Goal: Task Accomplishment & Management: Use online tool/utility

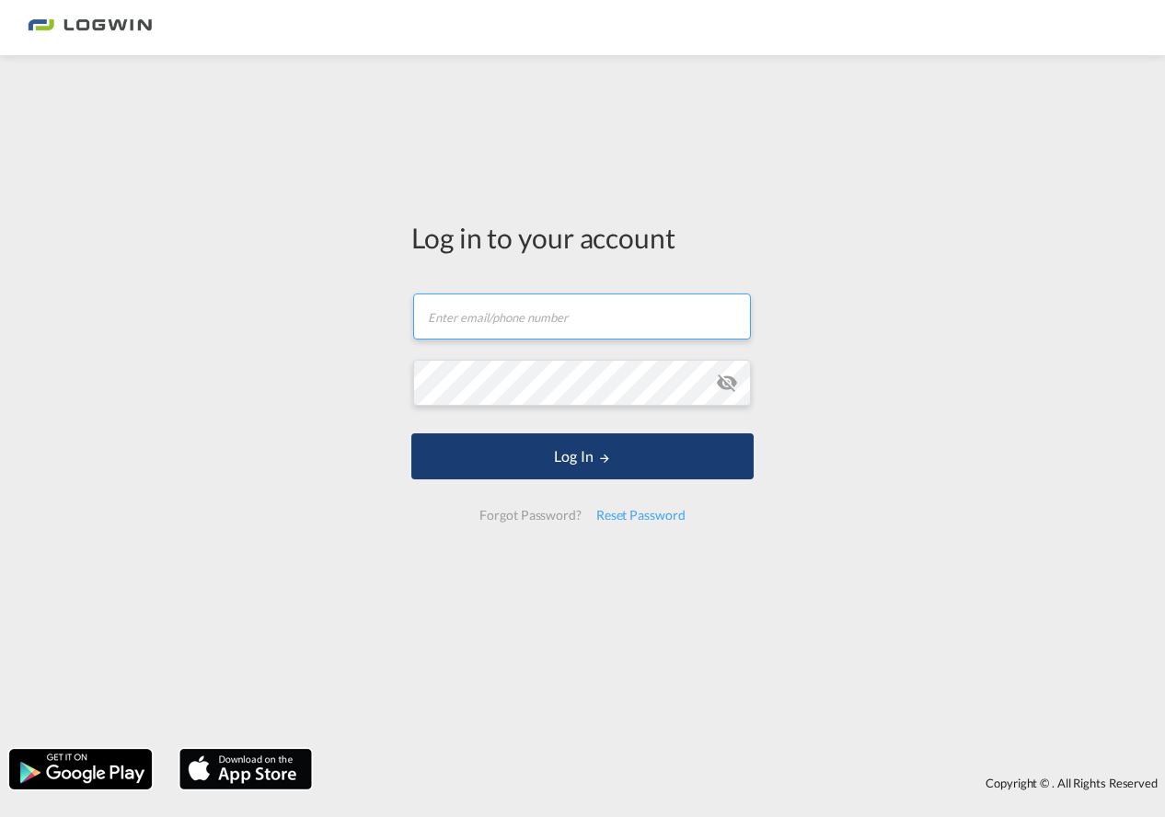
type input "[PERSON_NAME][EMAIL_ADDRESS][PERSON_NAME][DOMAIN_NAME]"
drag, startPoint x: 542, startPoint y: 455, endPoint x: 526, endPoint y: 455, distance: 15.6
click at [541, 455] on button "Log In" at bounding box center [582, 456] width 342 height 46
